Goal: Navigation & Orientation: Find specific page/section

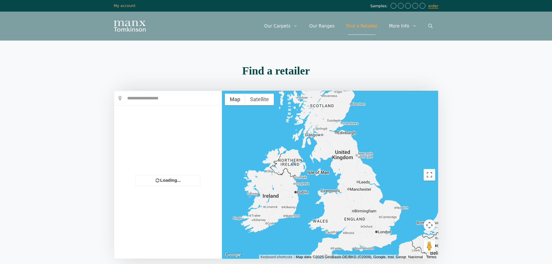
click at [328, 25] on link "Our Ranges" at bounding box center [321, 25] width 37 height 17
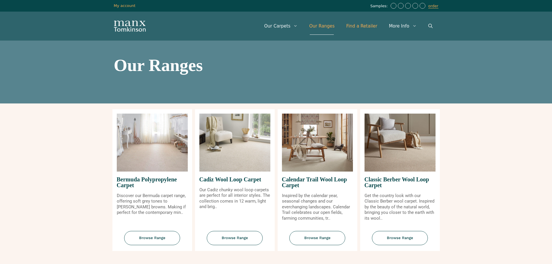
click at [361, 28] on link "Find a Retailer" at bounding box center [361, 25] width 43 height 17
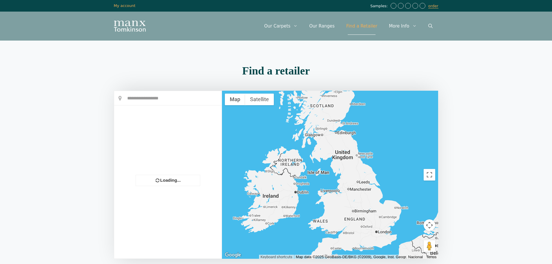
click at [343, 134] on div at bounding box center [330, 175] width 216 height 168
click at [147, 100] on input "text" at bounding box center [167, 98] width 107 height 14
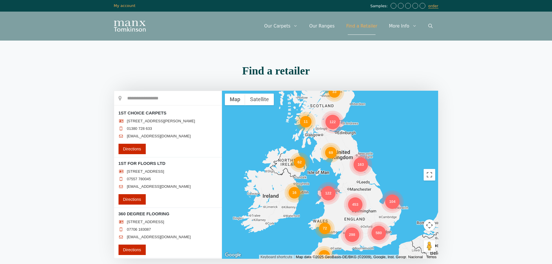
click at [333, 120] on div "122" at bounding box center [332, 122] width 14 height 14
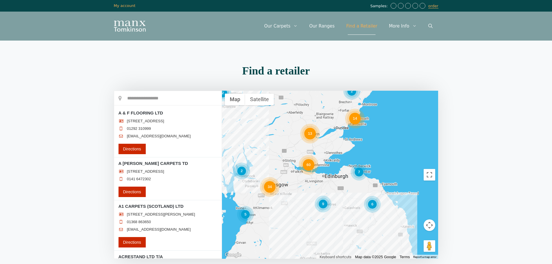
drag, startPoint x: 351, startPoint y: 223, endPoint x: 342, endPoint y: 173, distance: 50.9
click at [342, 173] on div "5 34 7 60 13 6 14 9 9 2 2 2" at bounding box center [330, 175] width 216 height 168
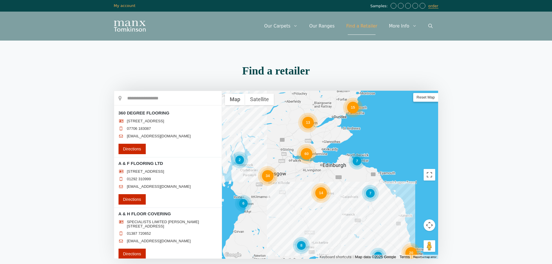
click at [156, 99] on input "text" at bounding box center [167, 98] width 107 height 14
click at [159, 97] on input "*******" at bounding box center [167, 98] width 107 height 14
drag, startPoint x: 156, startPoint y: 98, endPoint x: 103, endPoint y: 95, distance: 53.4
click at [103, 95] on section "Find a retailer Loading... *******" at bounding box center [276, 168] width 552 height 213
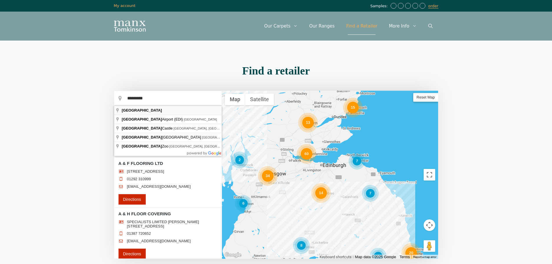
type input "*********"
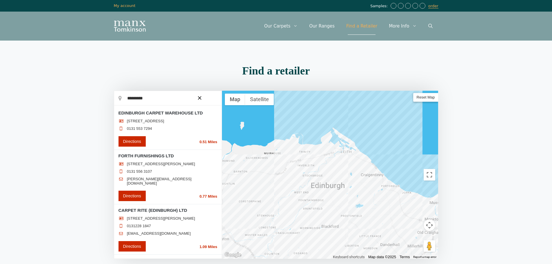
click at [307, 184] on div at bounding box center [330, 175] width 216 height 168
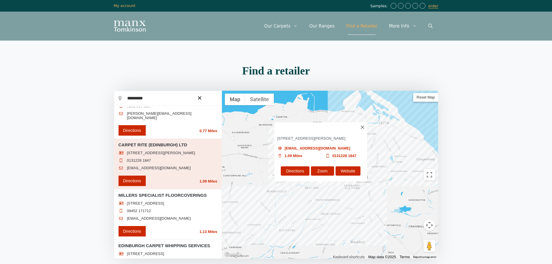
scroll to position [98, 0]
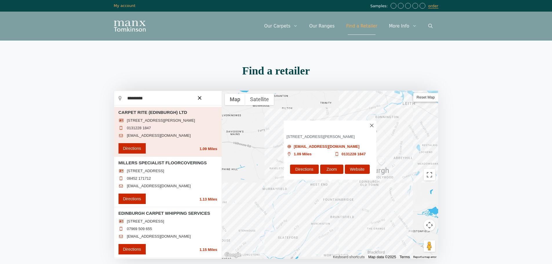
click at [323, 184] on div "CARPET RITE (EDINBURGH) LTD 181 MORRISON STREET EDINBURGH, LOTHIAN, EH3 8DZ mai…" at bounding box center [330, 175] width 216 height 168
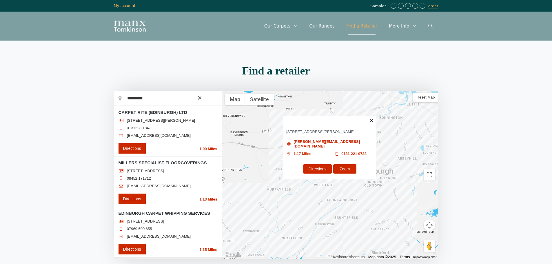
scroll to position [352, 0]
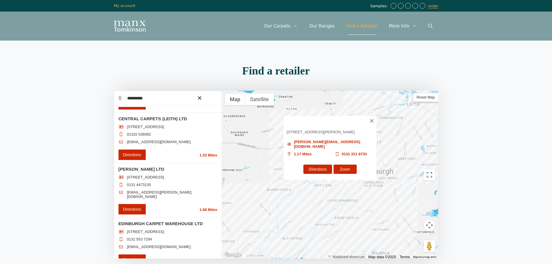
click at [371, 120] on img at bounding box center [371, 120] width 3 height 3
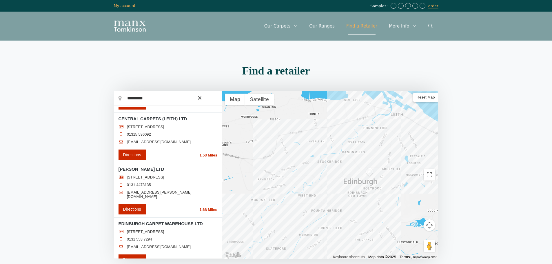
drag, startPoint x: 305, startPoint y: 178, endPoint x: 301, endPoint y: 169, distance: 9.9
click at [301, 169] on div at bounding box center [330, 175] width 216 height 168
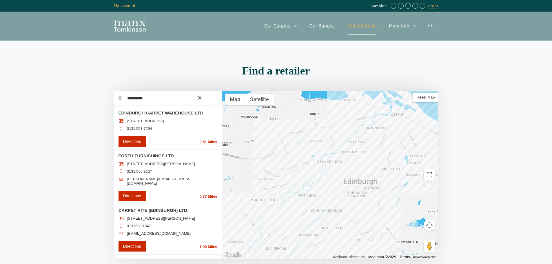
click at [341, 144] on div at bounding box center [330, 175] width 216 height 168
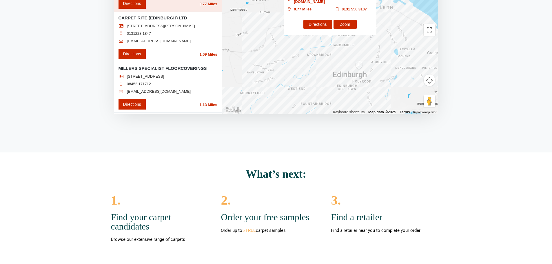
scroll to position [261, 0]
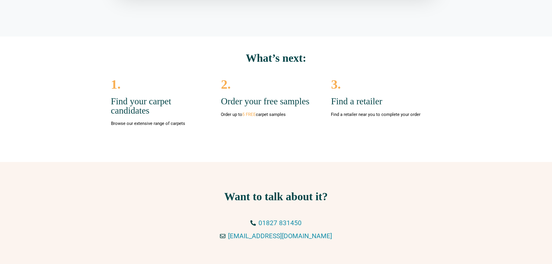
drag, startPoint x: 483, startPoint y: 42, endPoint x: 445, endPoint y: 3, distance: 55.1
click at [483, 41] on section "What’s next: 1. Find your carpet candidates Browse our extensive range of carpe…" at bounding box center [276, 98] width 552 height 125
